Goal: Transaction & Acquisition: Book appointment/travel/reservation

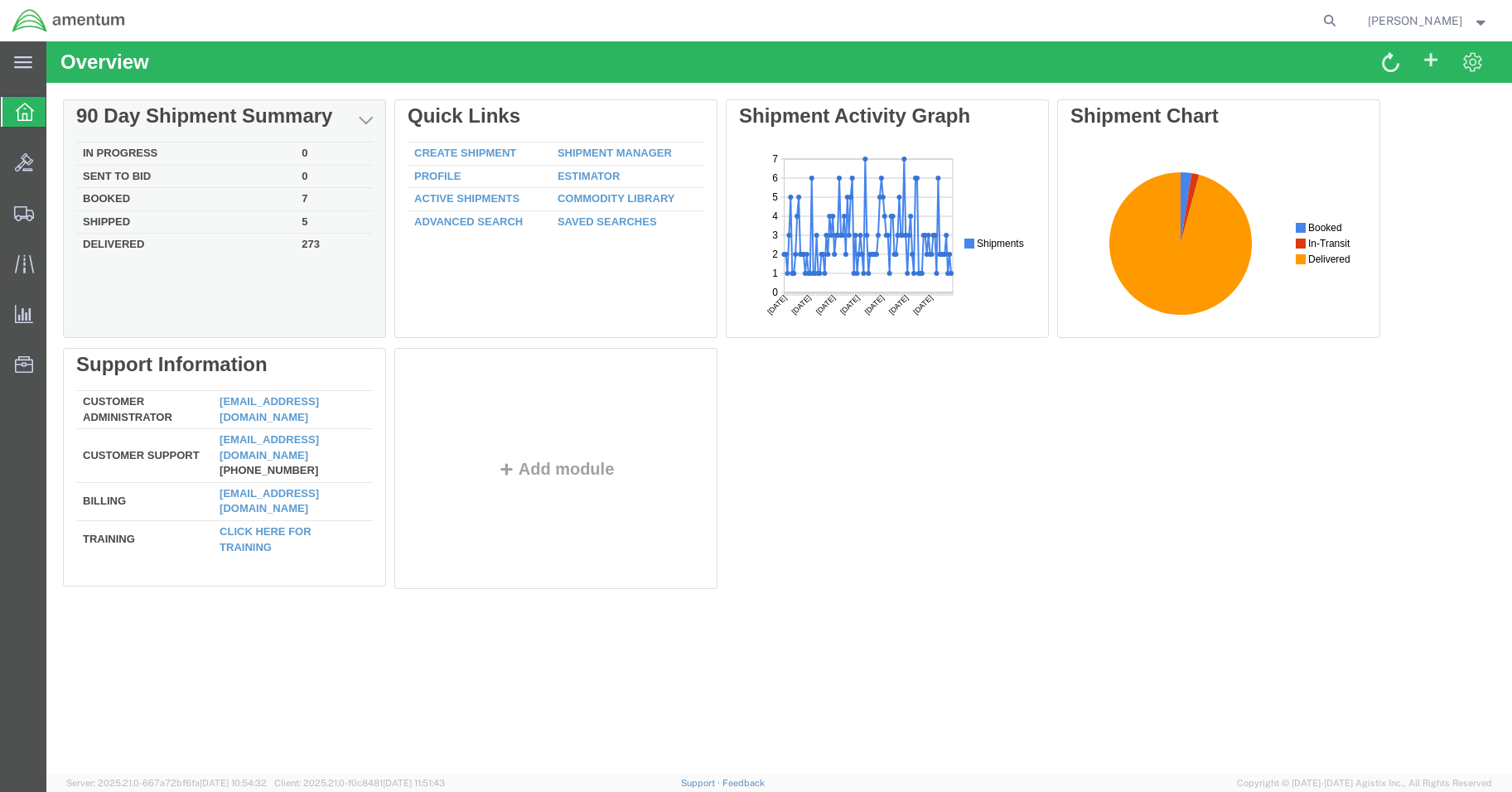
click at [133, 148] on td "In Progress" at bounding box center [185, 153] width 218 height 23
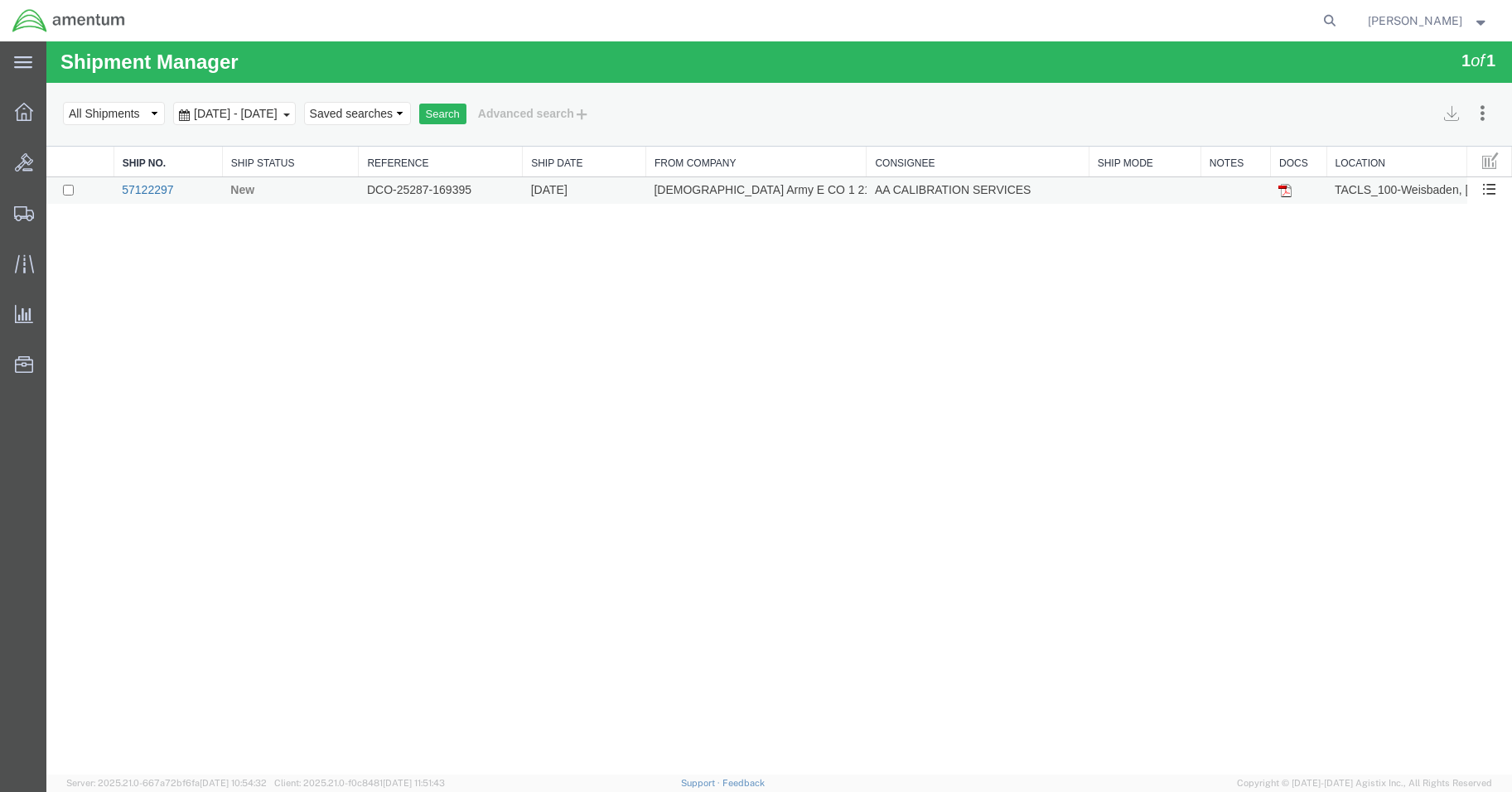
click at [147, 190] on link "57122297" at bounding box center [147, 189] width 51 height 13
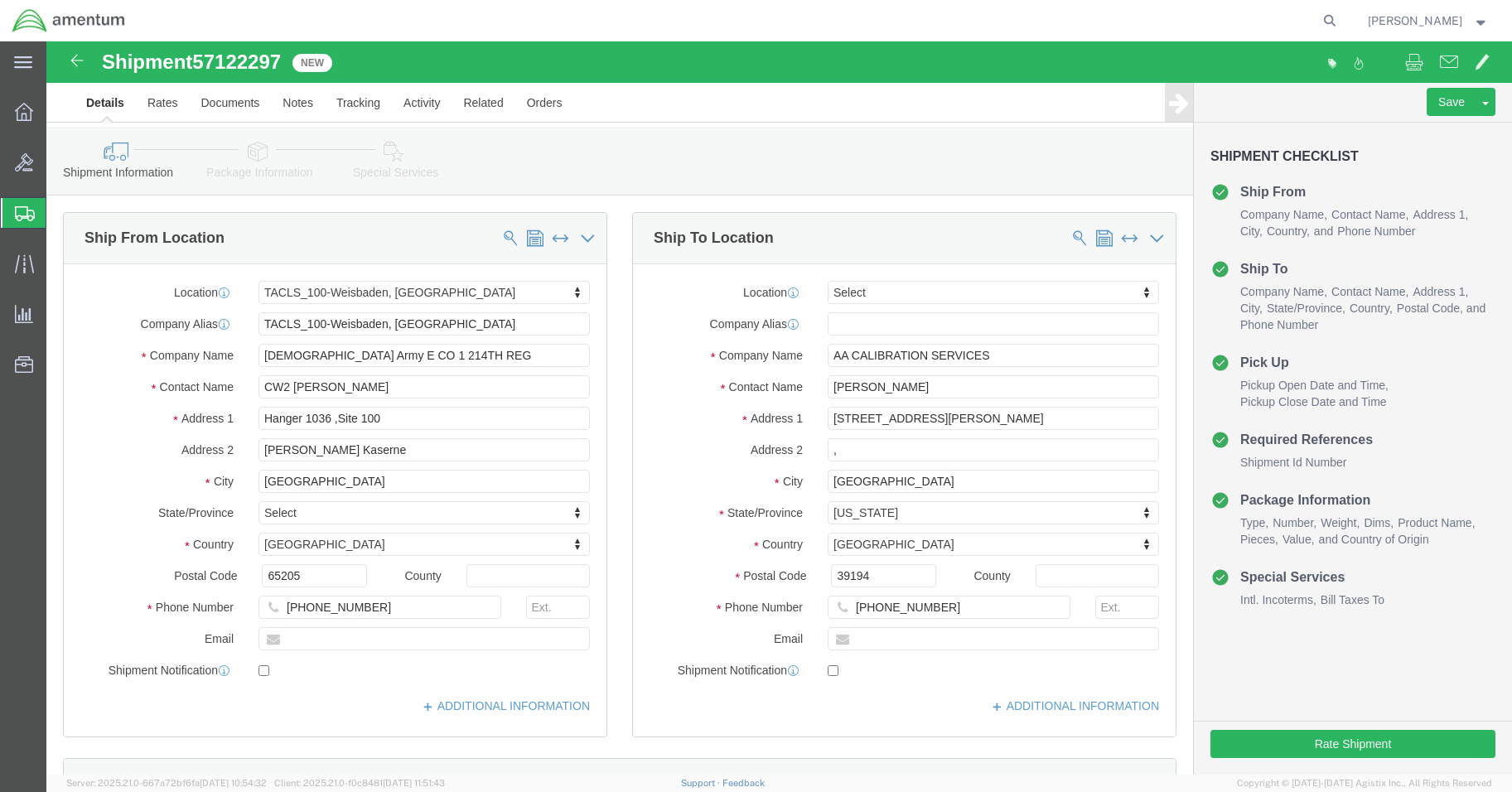
select select "42677"
select select
click input ","
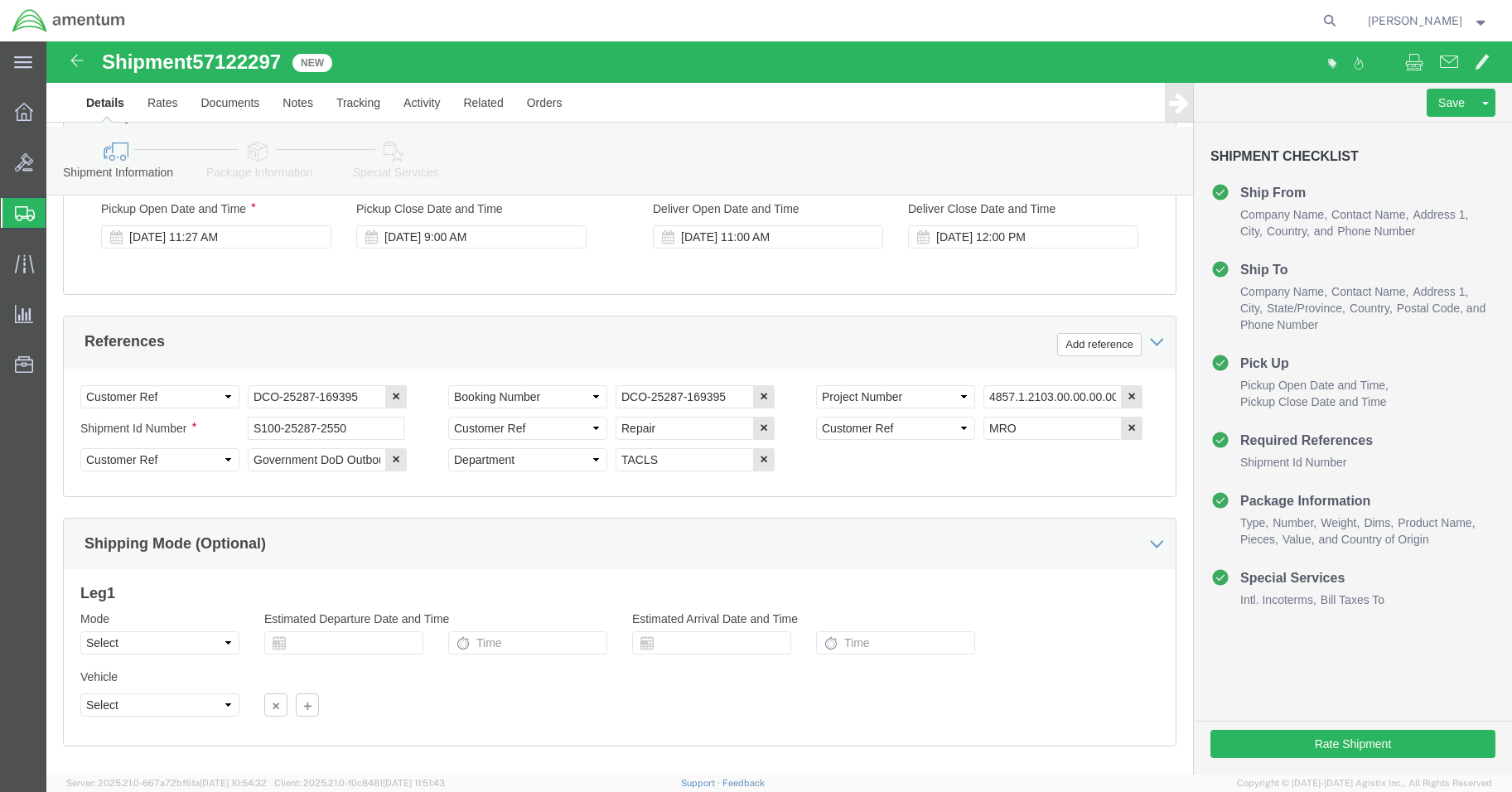
scroll to position [756, 0]
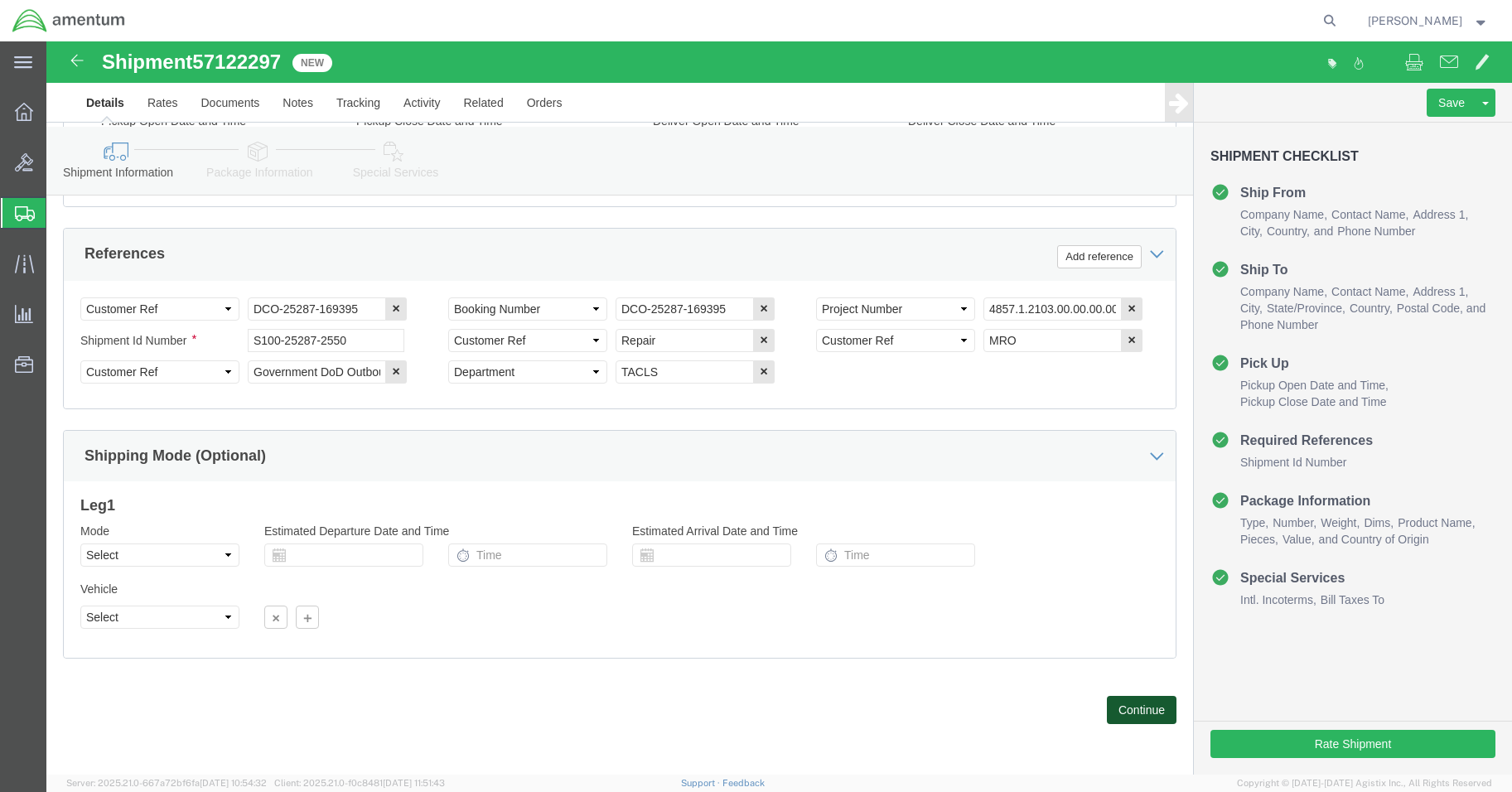
click button "Continue"
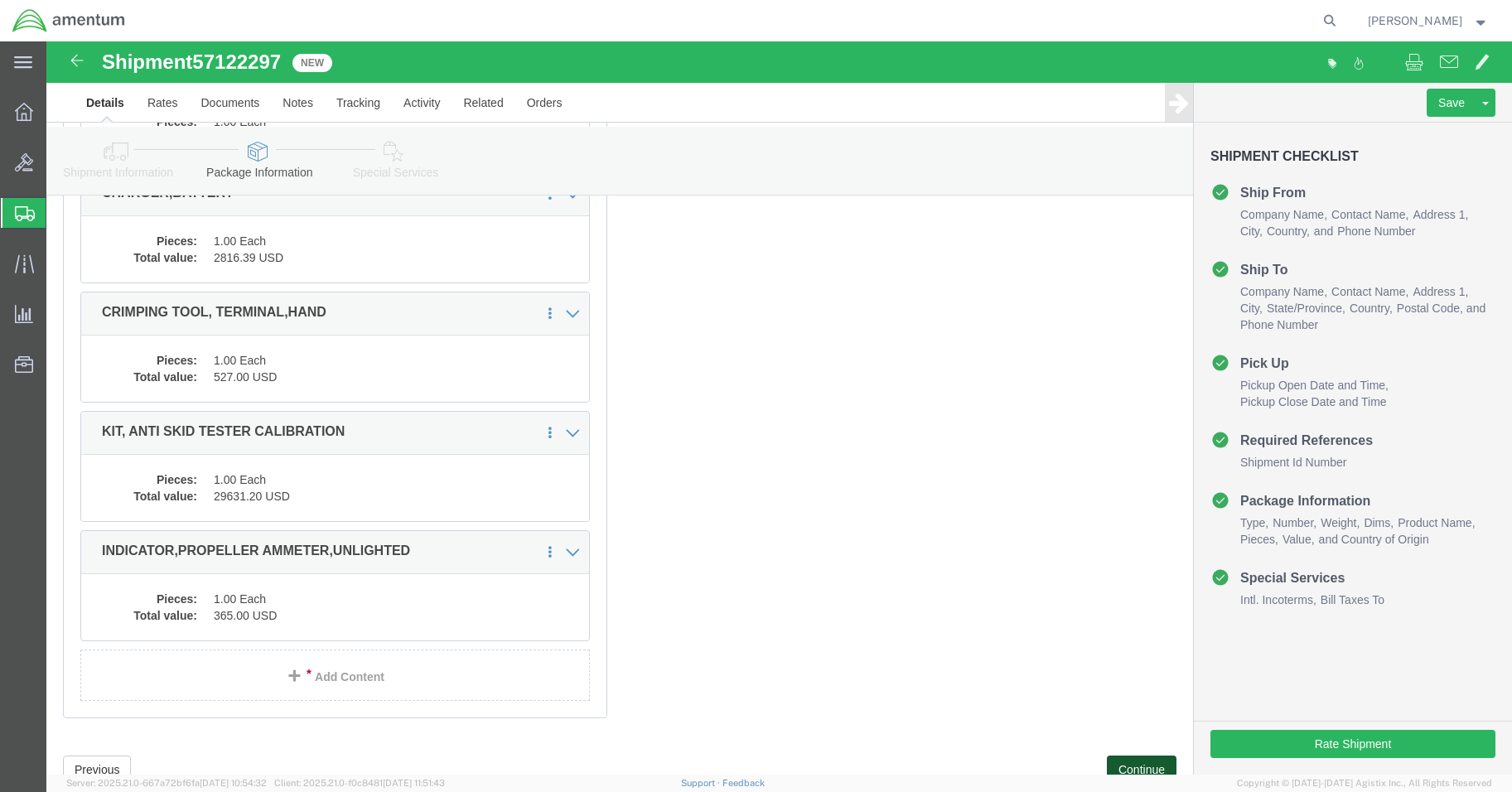
scroll to position [1068, 0]
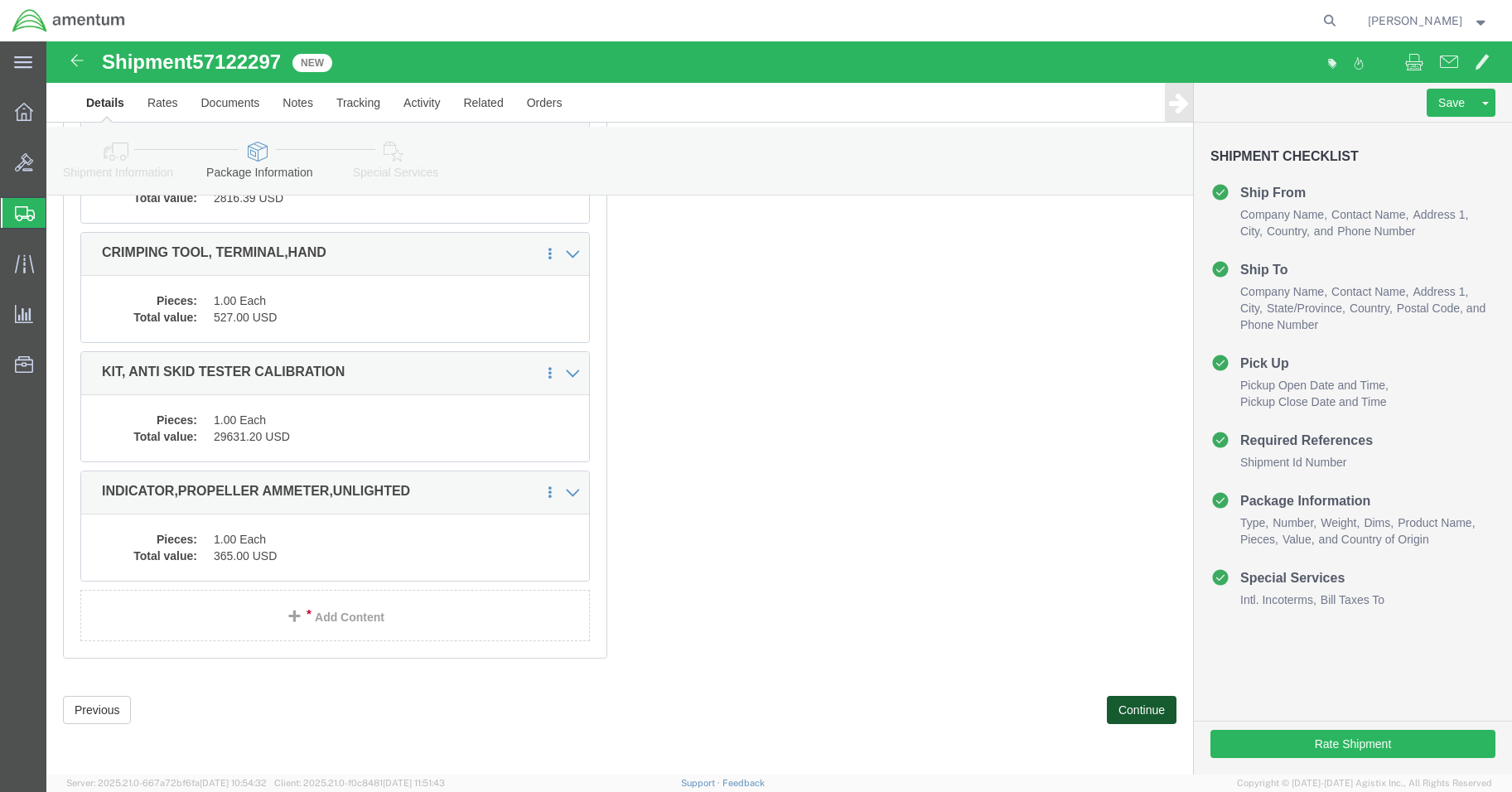
click button "Continue"
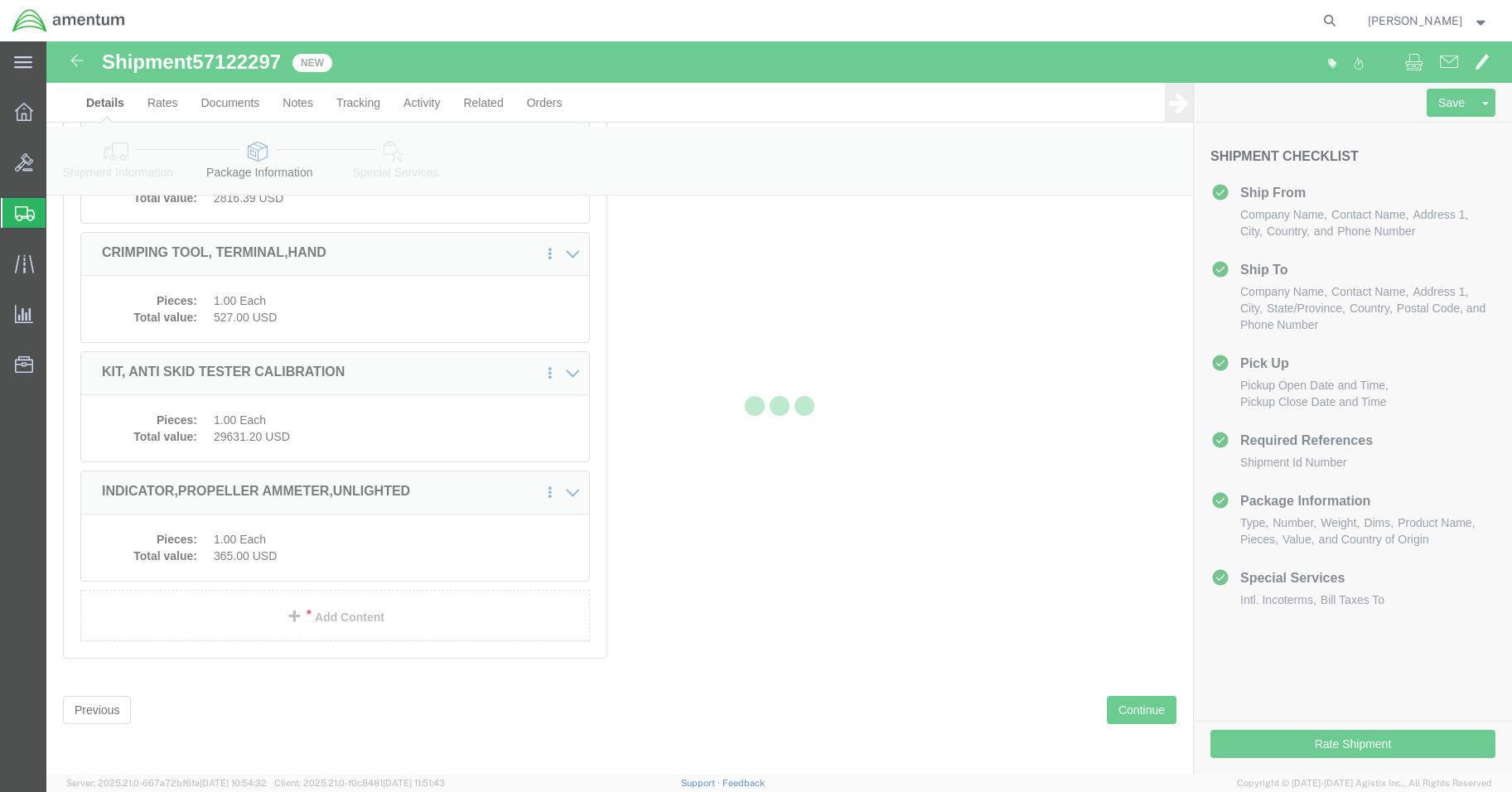
select select
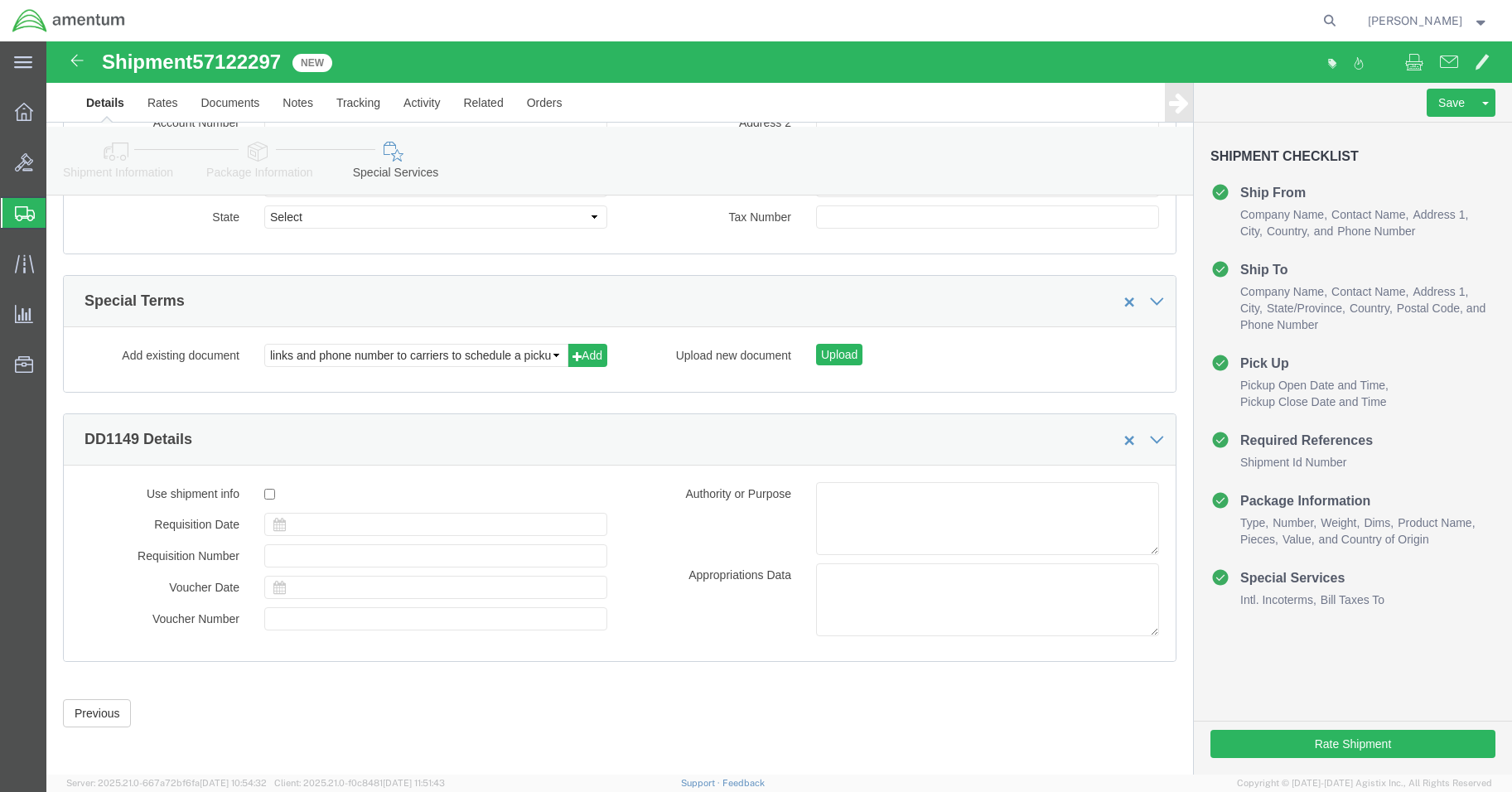
select select "DEPARTMENT"
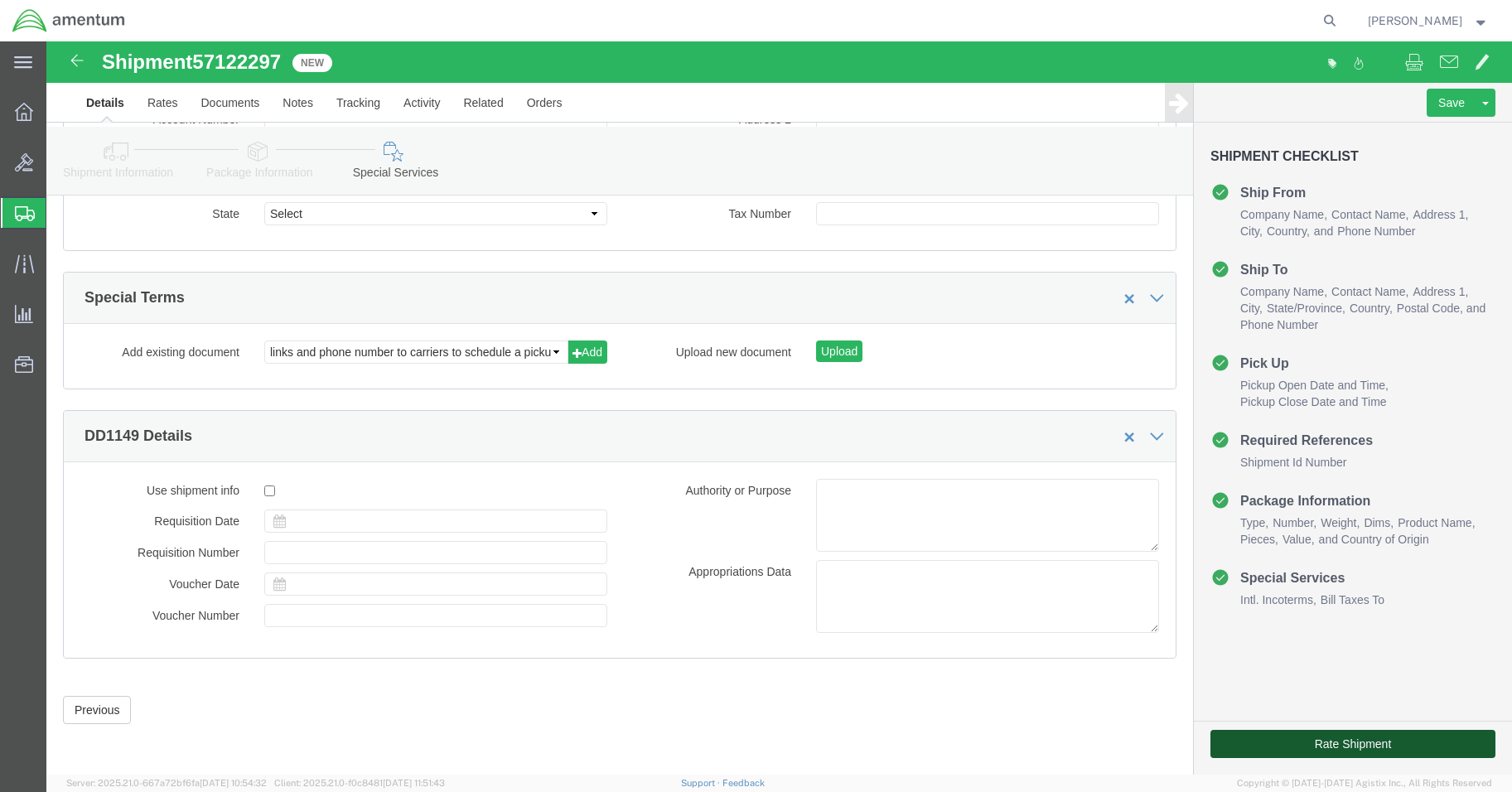
click button "Rate Shipment"
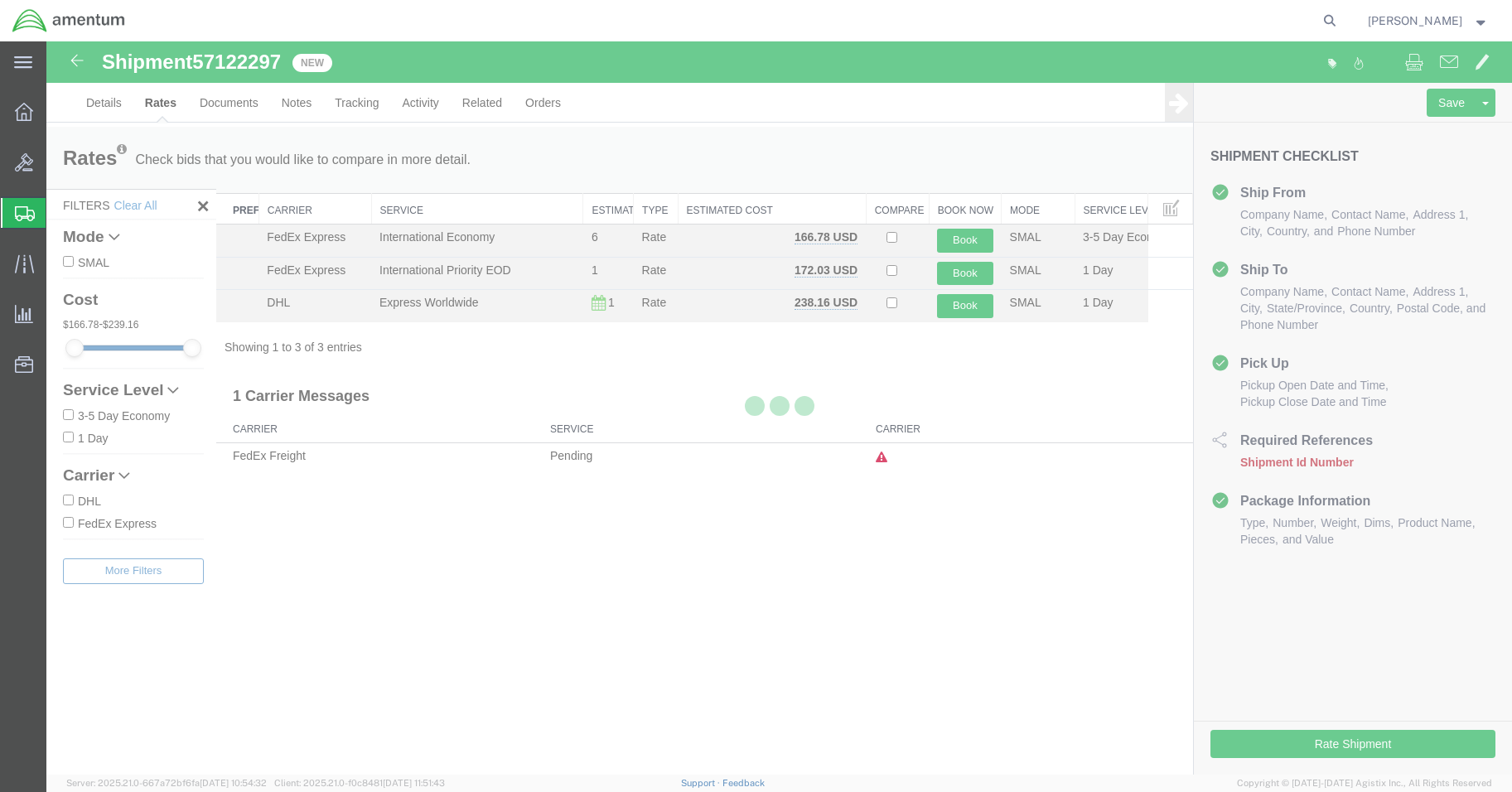
scroll to position [0, 0]
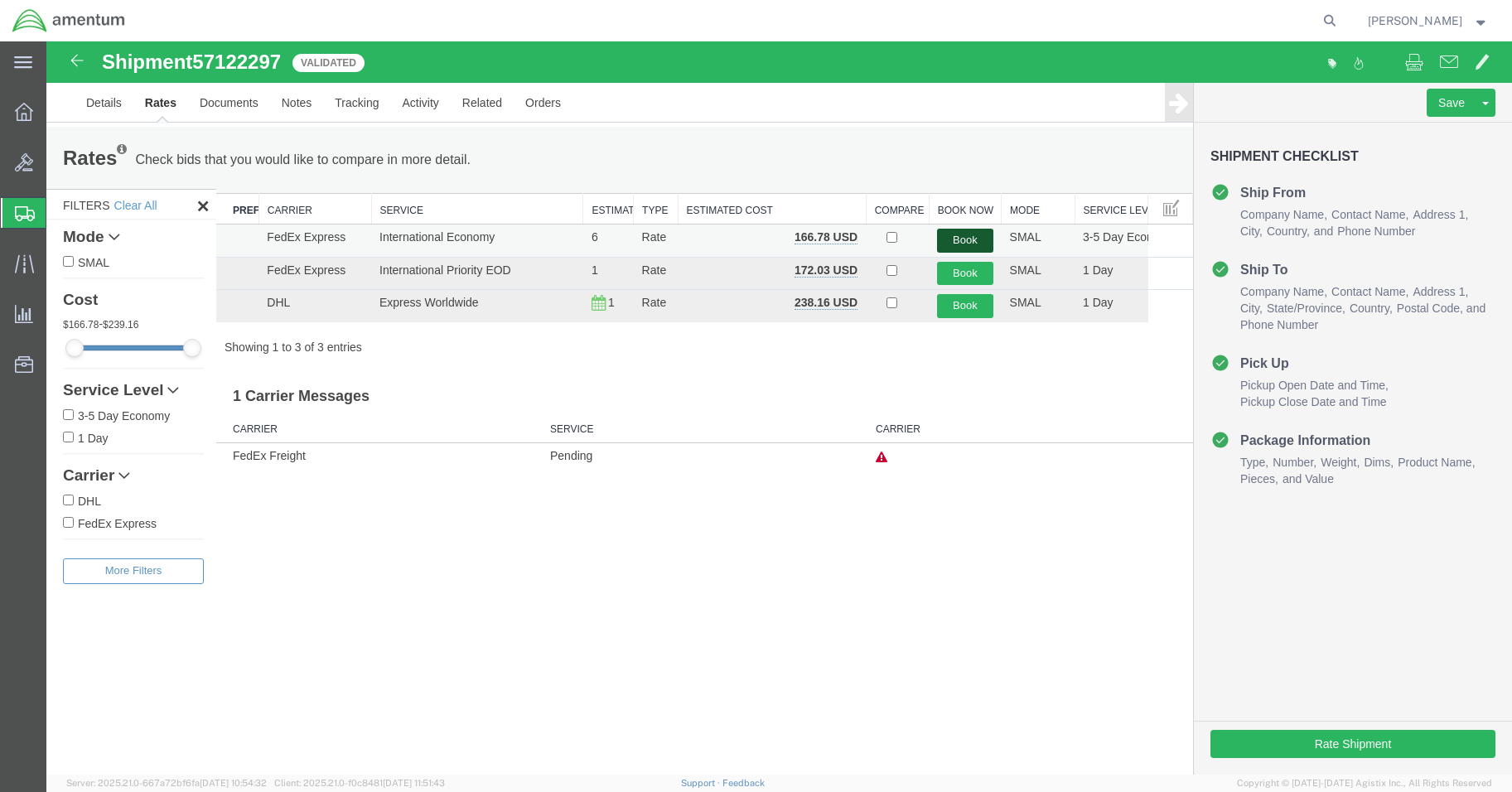
click at [967, 235] on button "Book" at bounding box center [964, 241] width 56 height 24
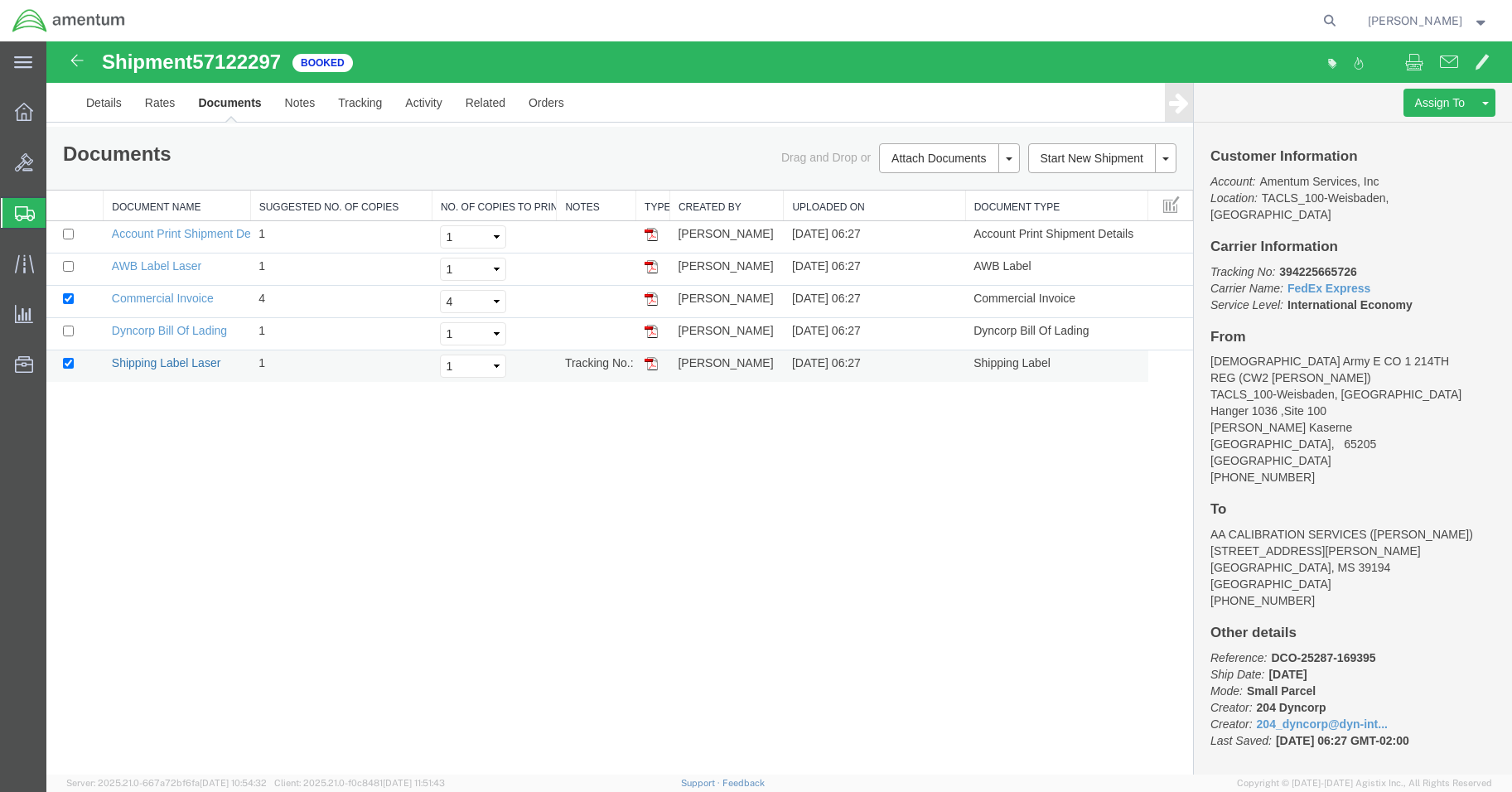
click at [167, 363] on link "Shipping Label Laser" at bounding box center [167, 362] width 110 height 13
